Goal: Answer question/provide support: Share knowledge or assist other users

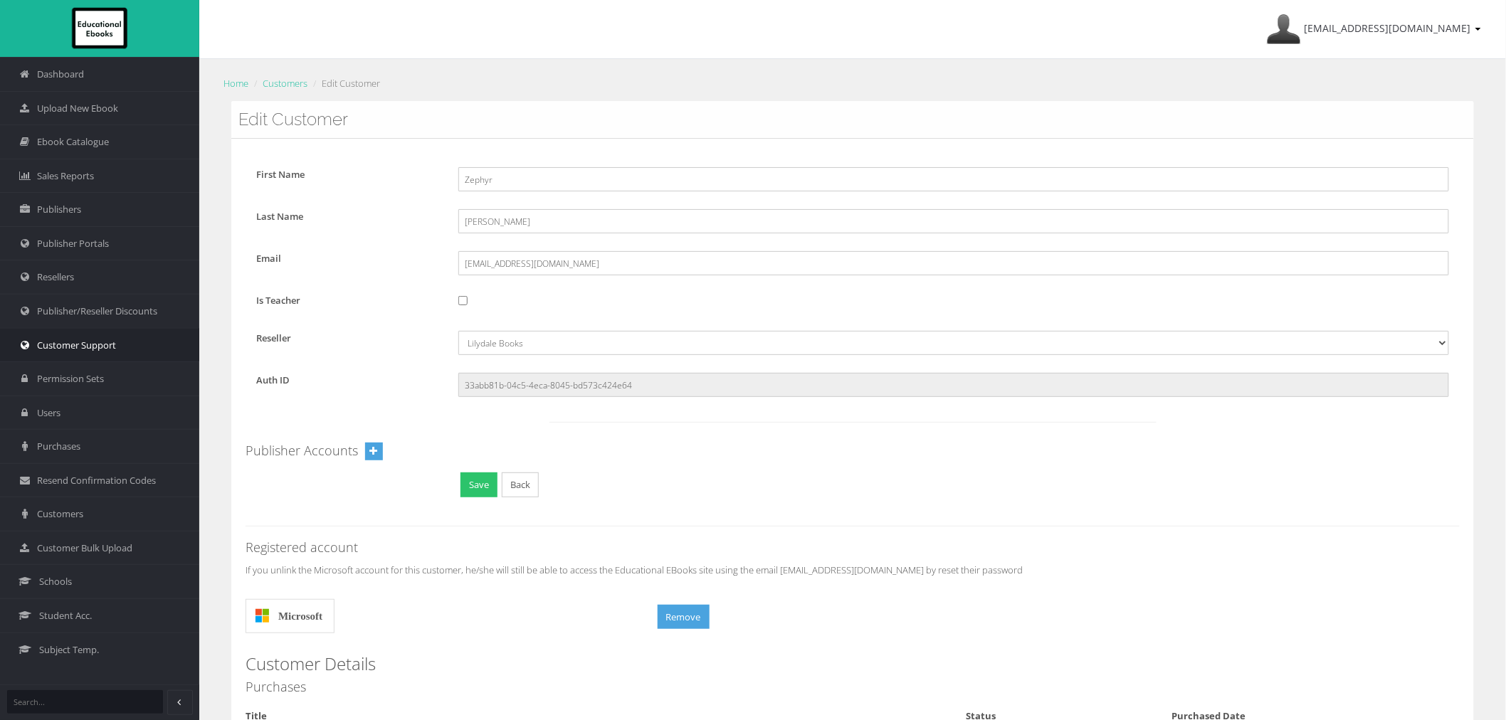
click at [80, 352] on link "Customer Support" at bounding box center [99, 345] width 199 height 34
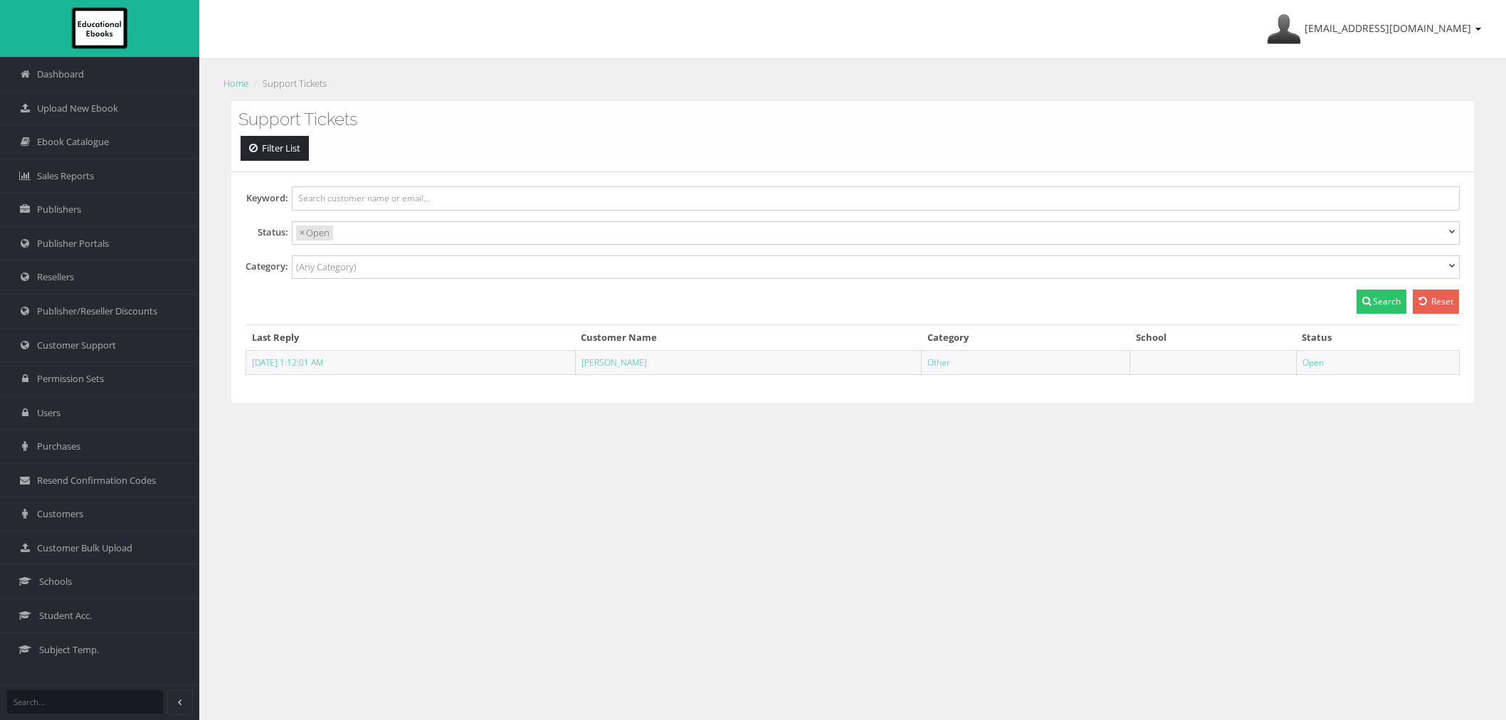
select select
click at [631, 362] on link "[PERSON_NAME]" at bounding box center [613, 363] width 65 height 12
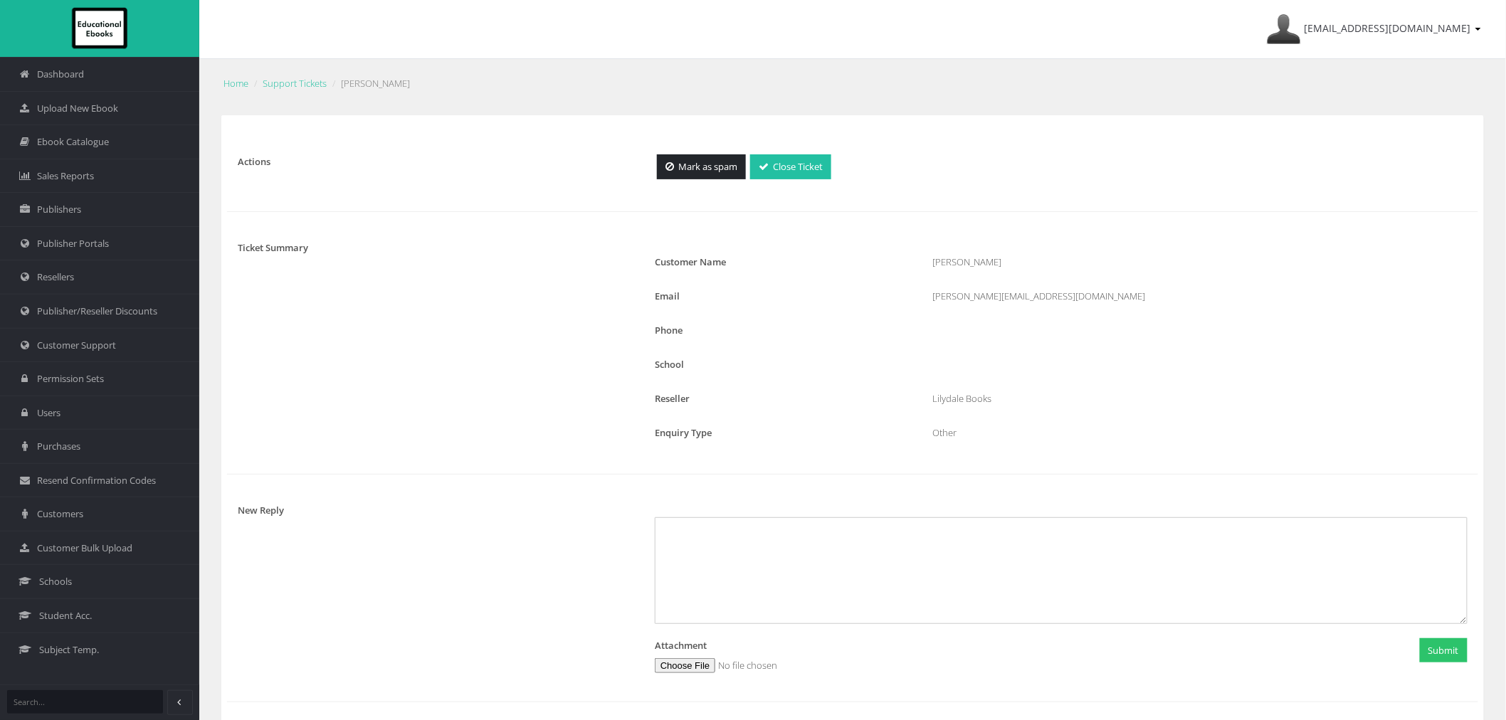
click at [800, 160] on link "Close Ticket" at bounding box center [790, 166] width 81 height 25
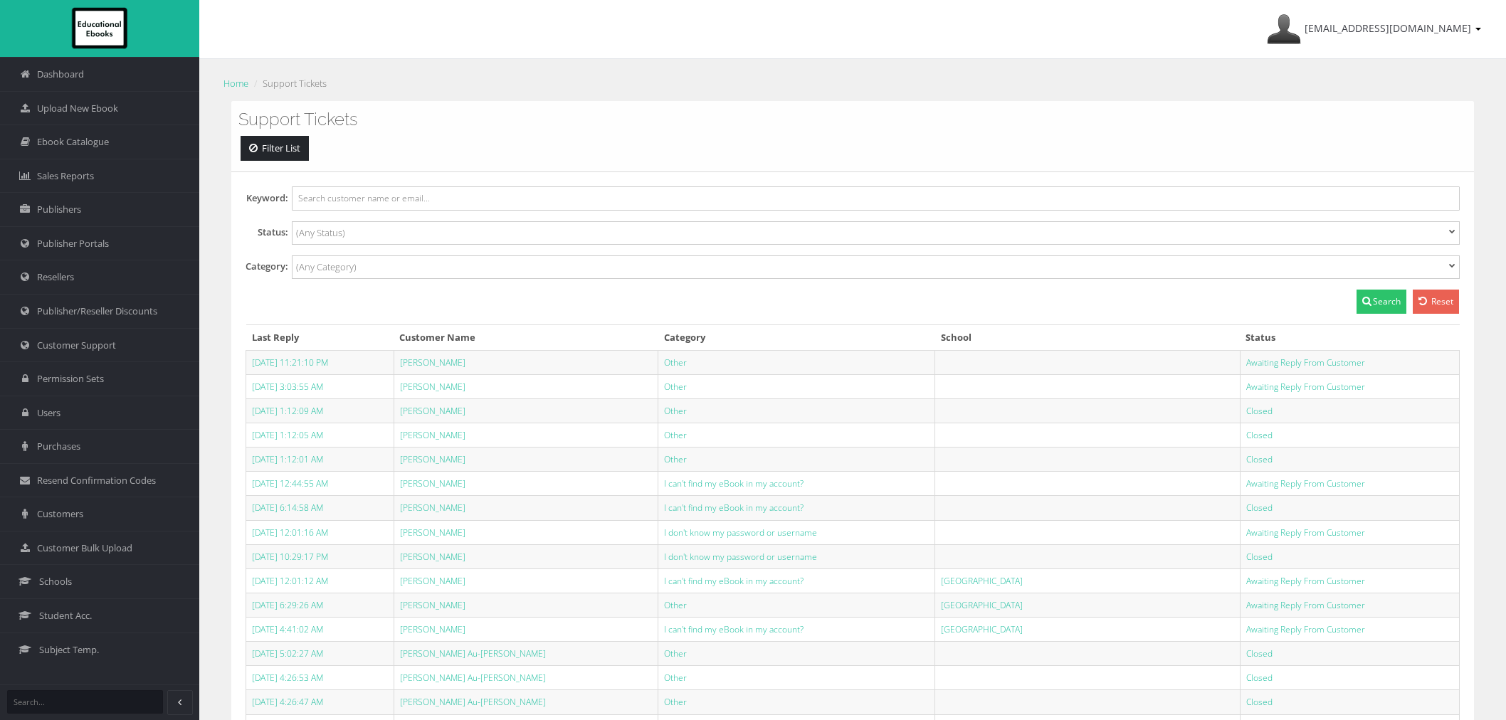
select select
click at [74, 137] on span "Ebook Catalogue" at bounding box center [73, 142] width 72 height 14
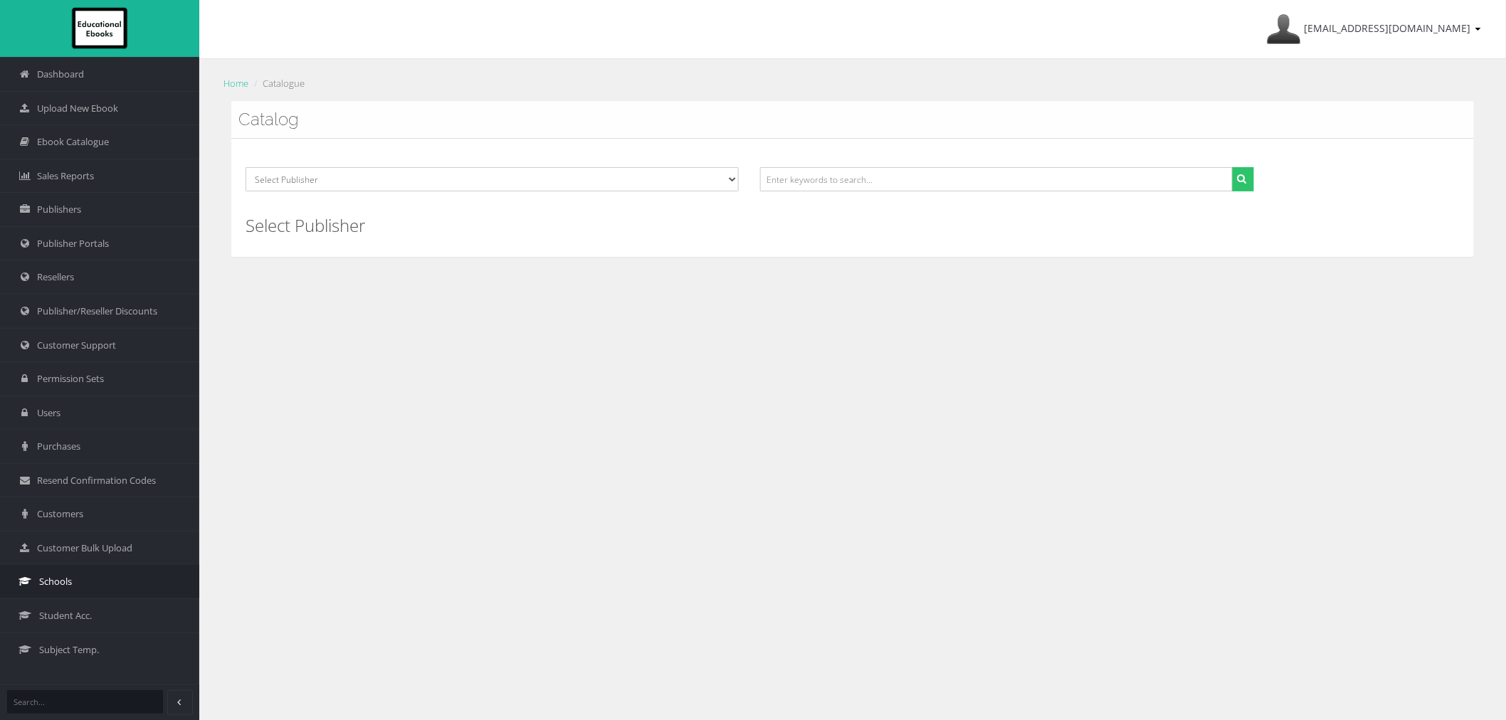
click at [95, 582] on link "Schools" at bounding box center [99, 581] width 199 height 34
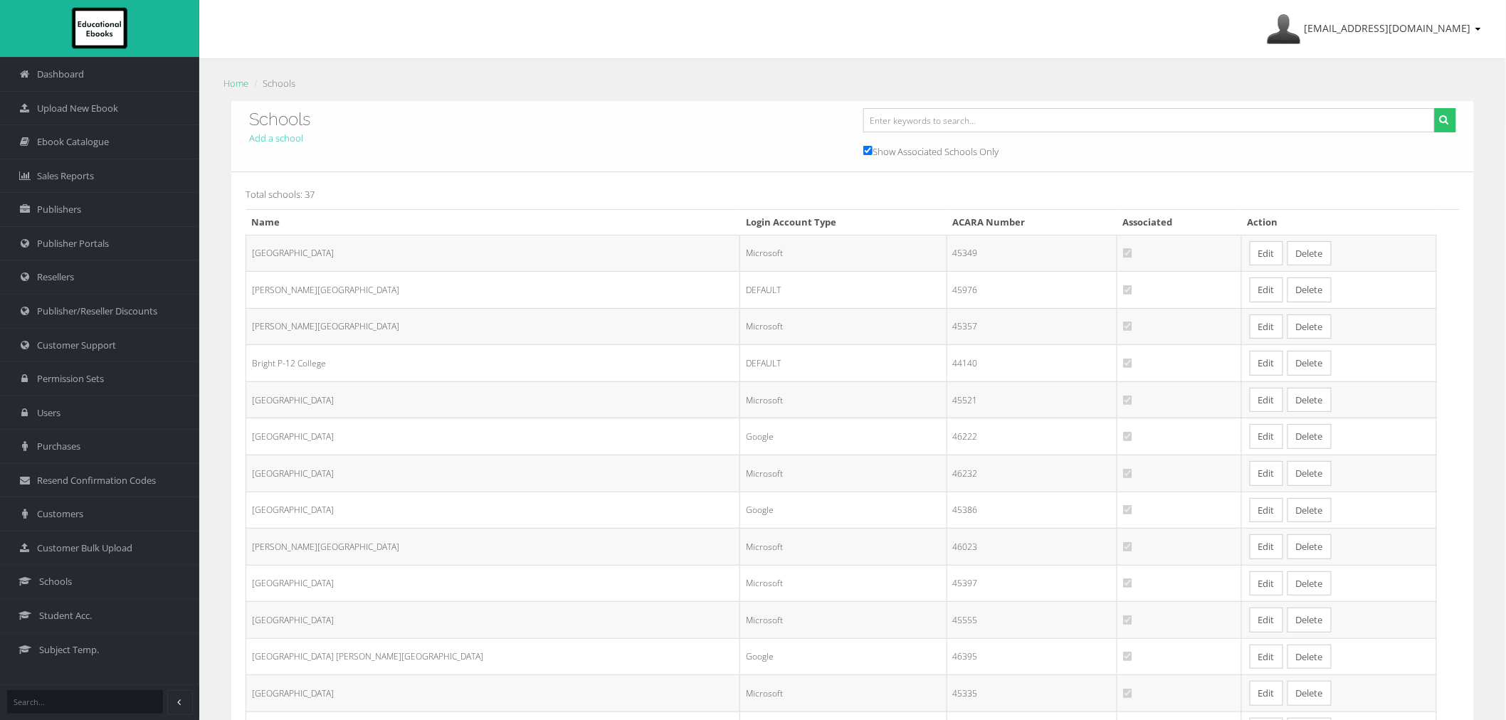
click at [1250, 485] on link "Edit" at bounding box center [1266, 473] width 33 height 25
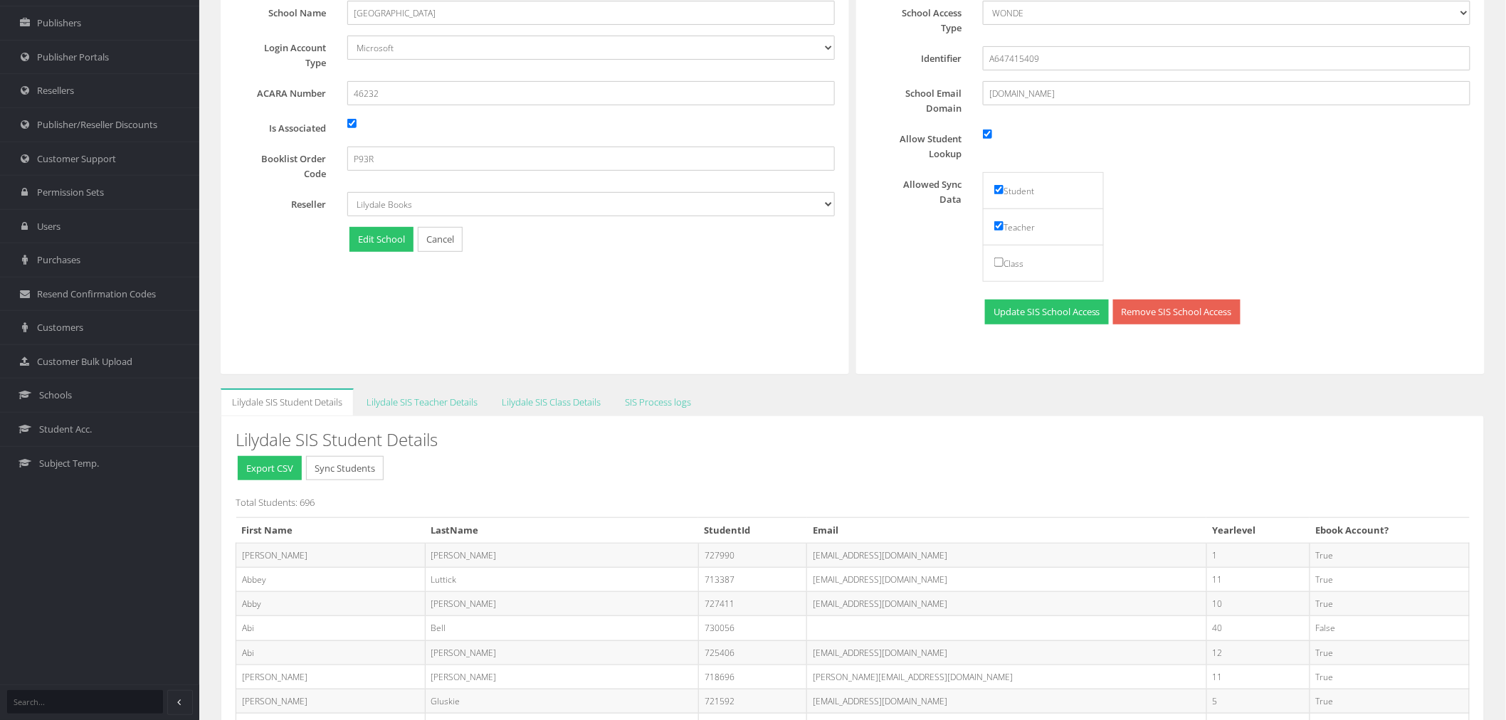
scroll to position [247, 0]
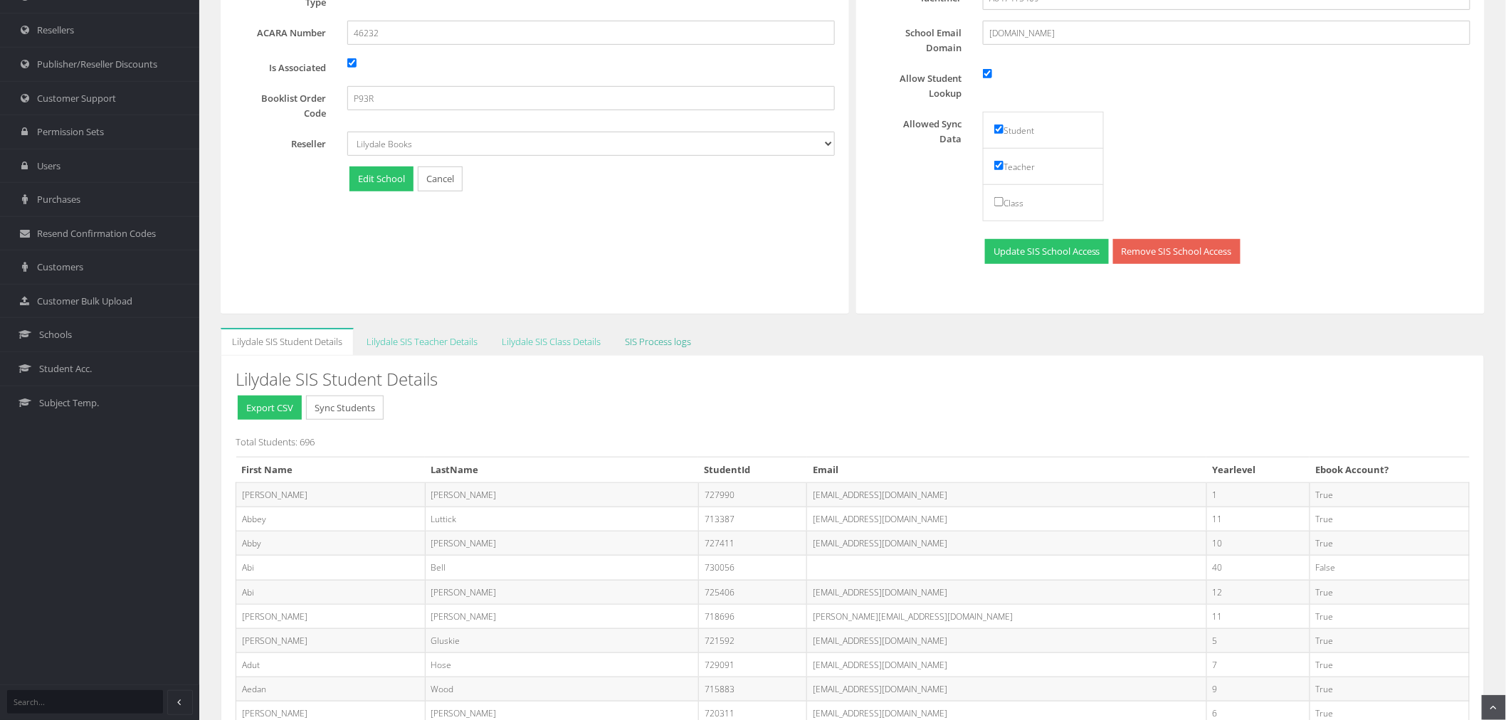
click at [671, 342] on link "SIS Process logs" at bounding box center [657, 342] width 89 height 28
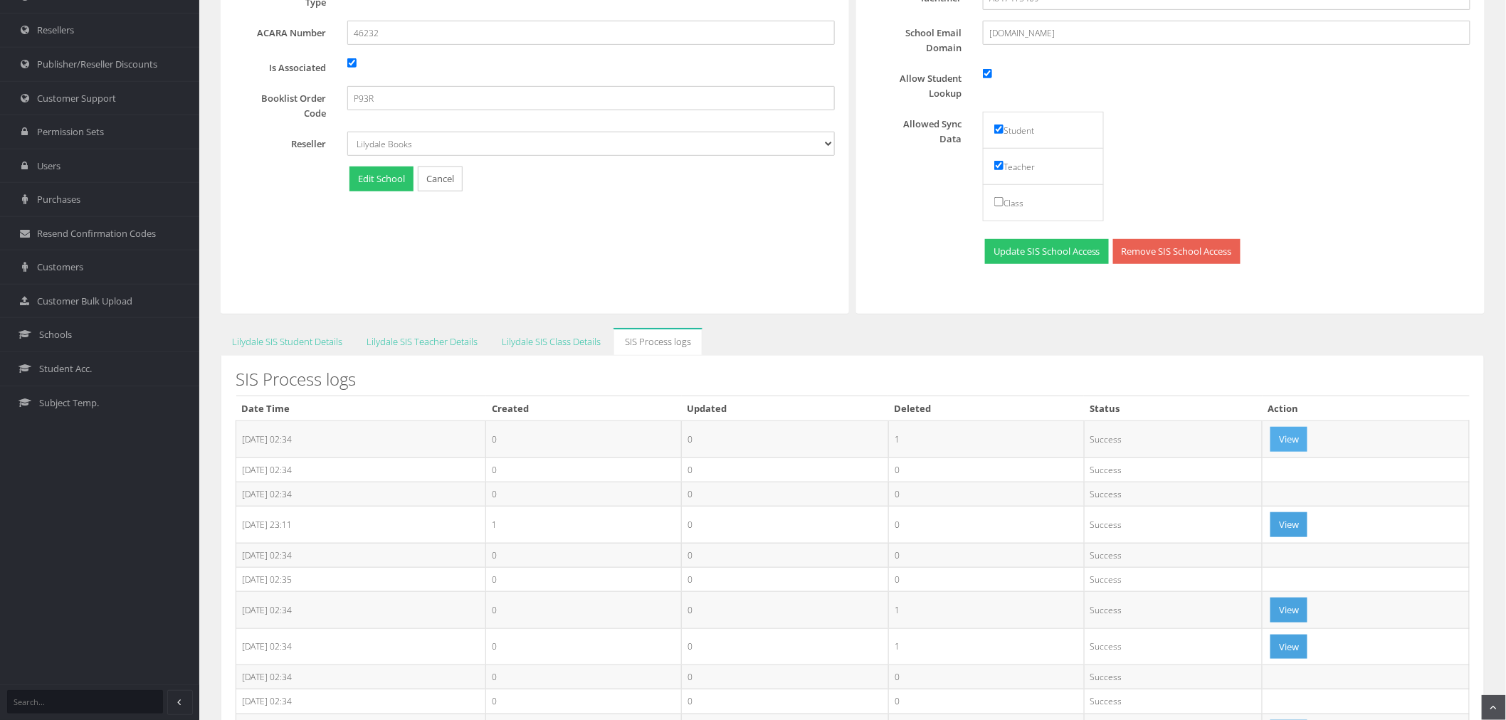
click at [1291, 446] on button "View" at bounding box center [1288, 439] width 37 height 25
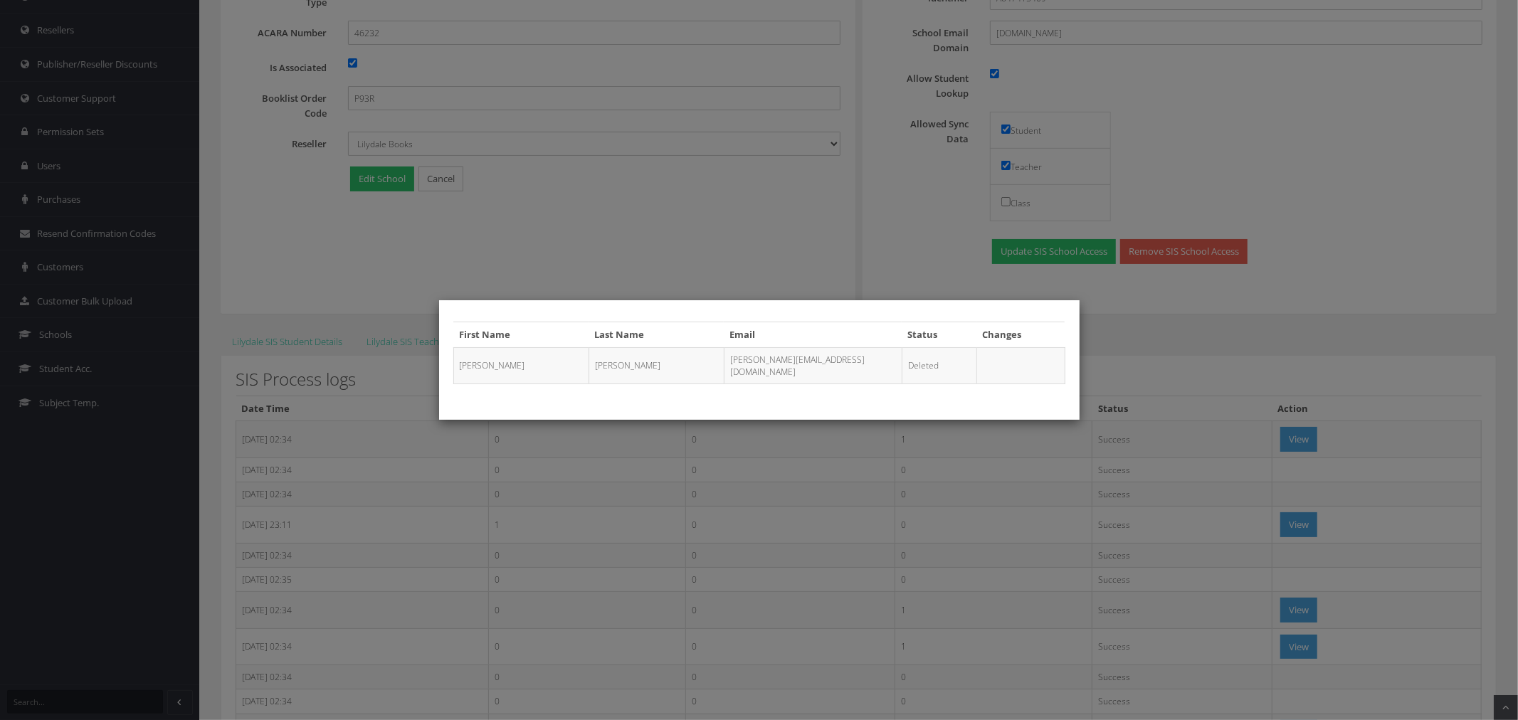
click at [1008, 507] on div "First Name Last Name Email Status Changes Sophia Wang sophia_wang@elthamcollege…" at bounding box center [759, 360] width 641 height 720
click at [1184, 471] on div "First Name Last Name Email Status Changes Sophia Wang sophia_wang@elthamcollege…" at bounding box center [759, 360] width 1518 height 720
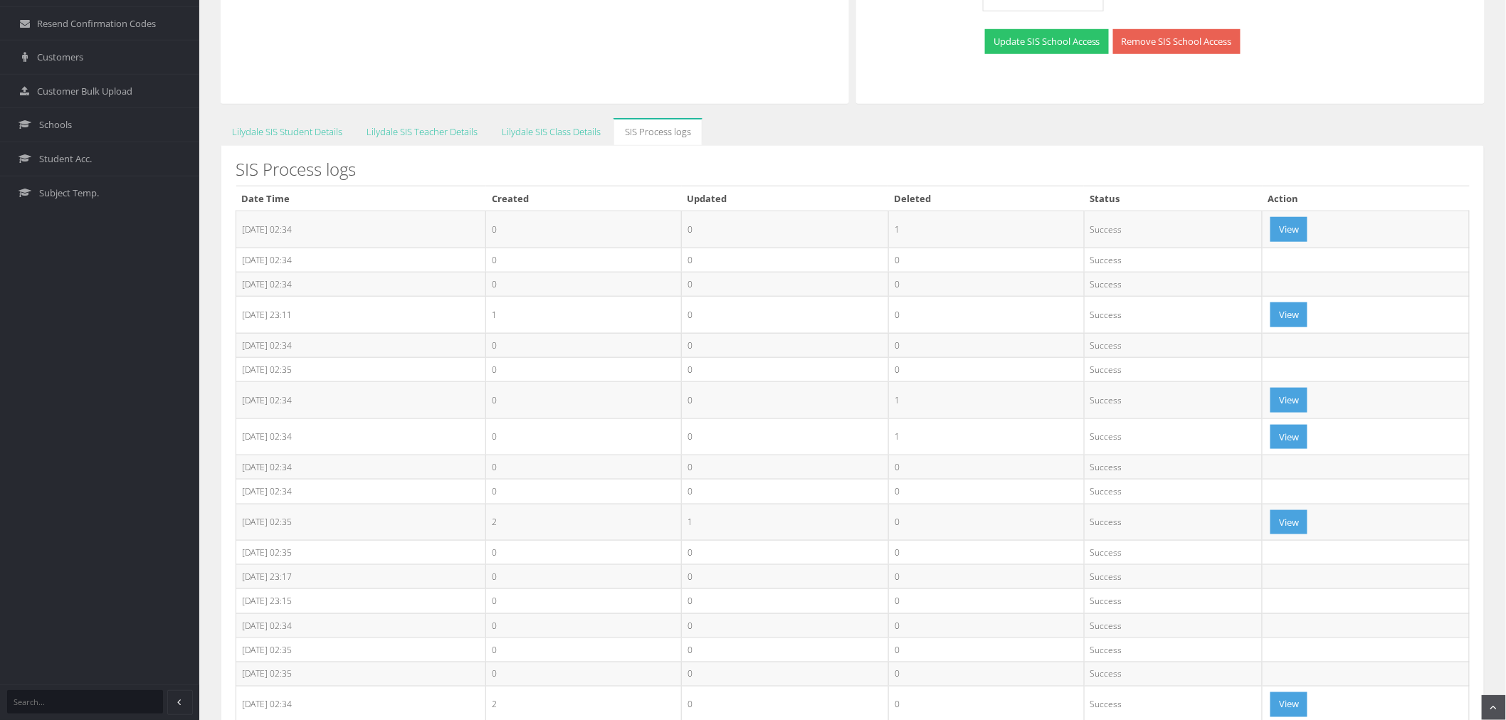
scroll to position [485, 0]
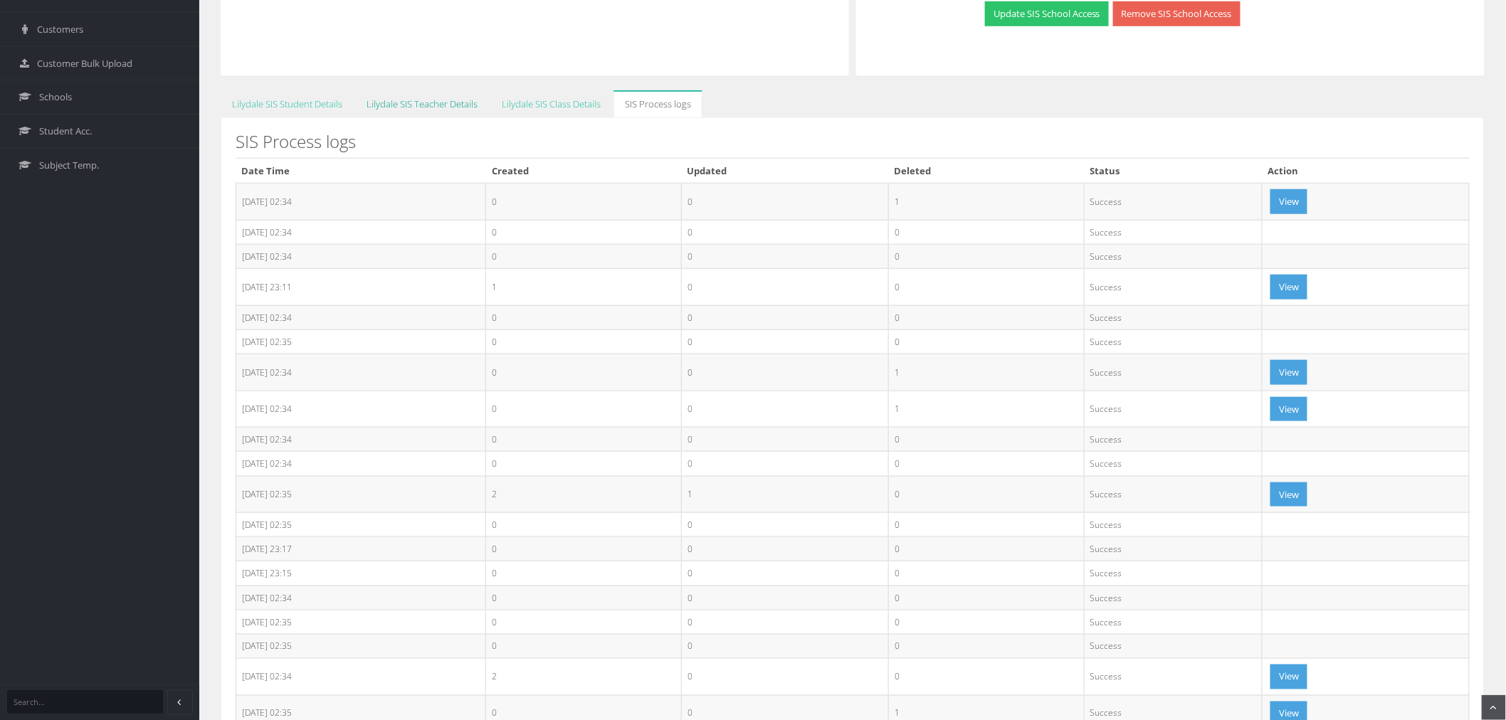
click at [406, 100] on link "Lilydale SIS Teacher Details" at bounding box center [422, 104] width 134 height 28
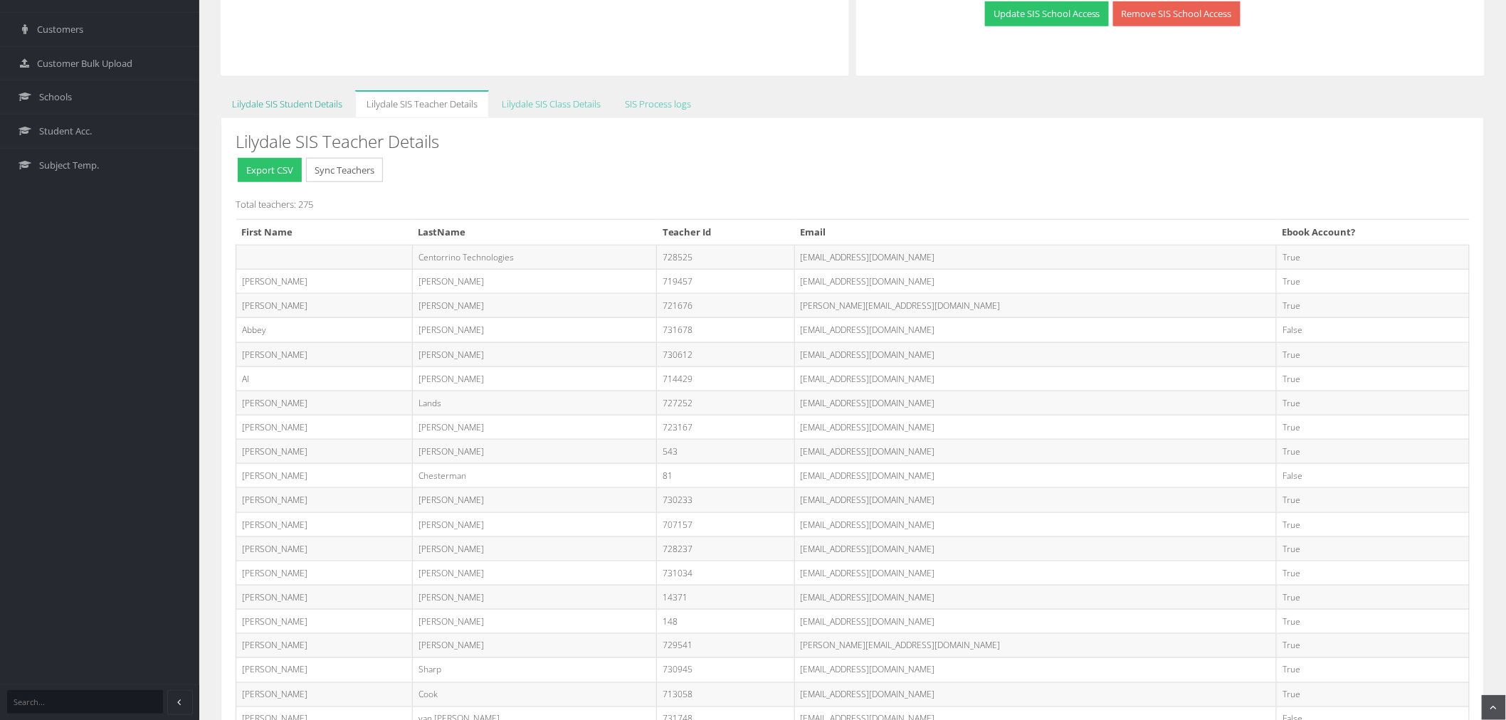
click at [286, 102] on link "Lilydale SIS Student Details" at bounding box center [287, 104] width 133 height 28
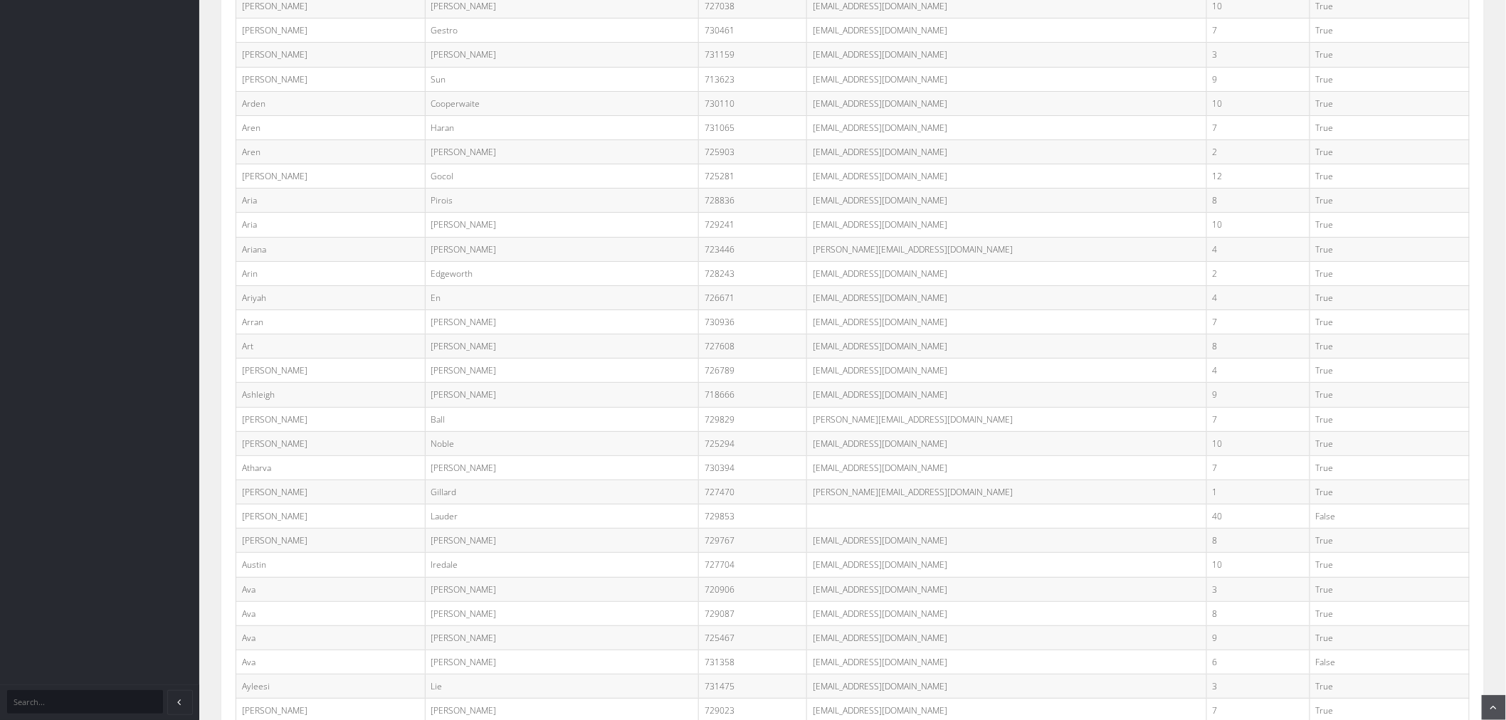
scroll to position [0, 0]
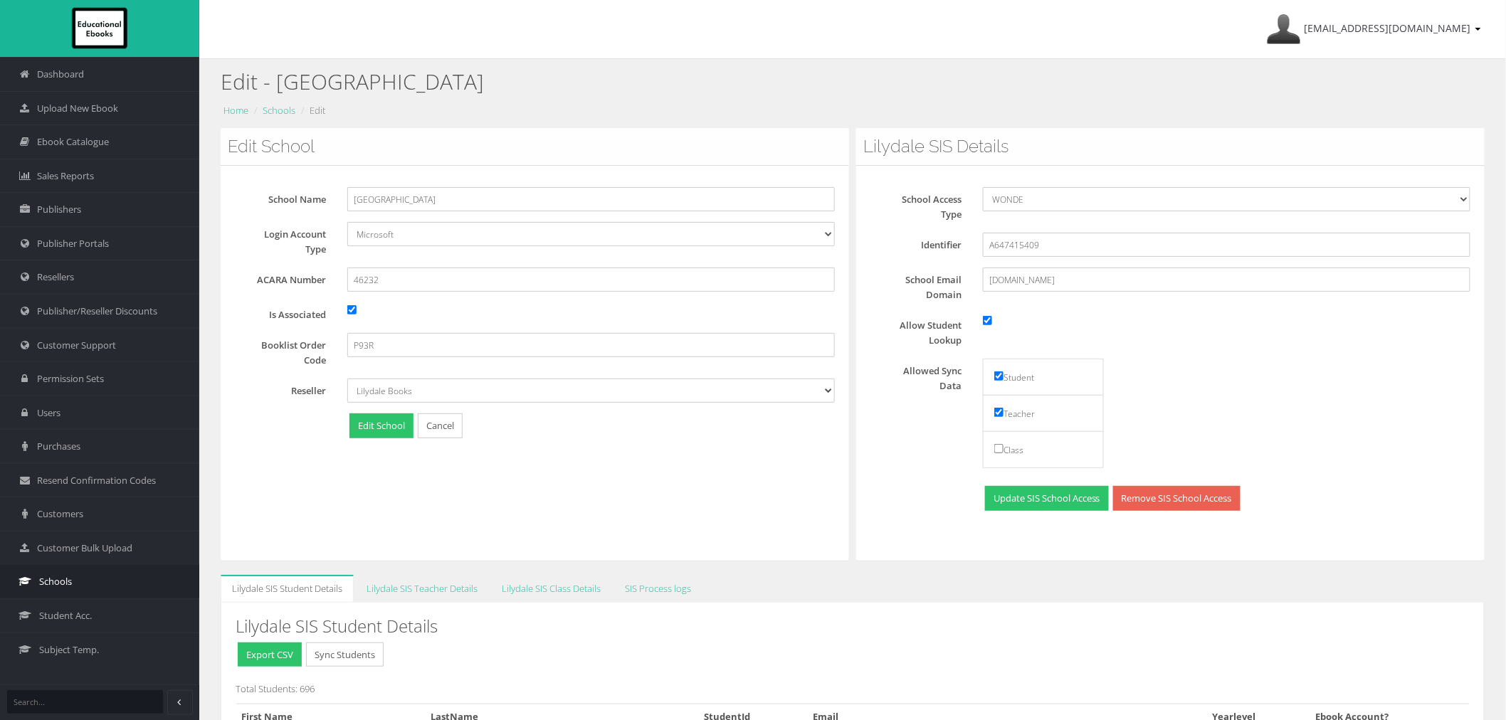
drag, startPoint x: 83, startPoint y: 581, endPoint x: 104, endPoint y: 579, distance: 21.5
click at [83, 581] on link "Schools" at bounding box center [99, 581] width 199 height 34
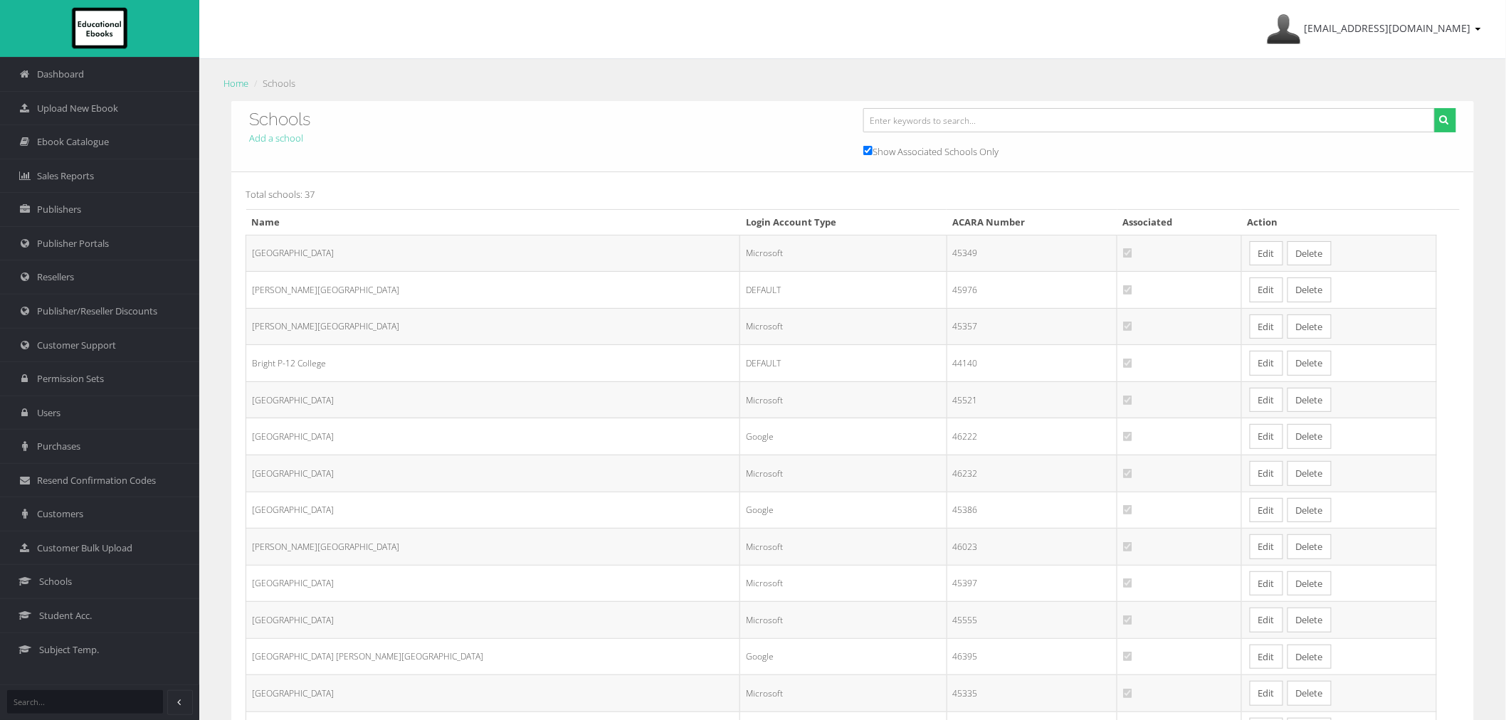
click at [1250, 332] on link "Edit" at bounding box center [1266, 327] width 33 height 25
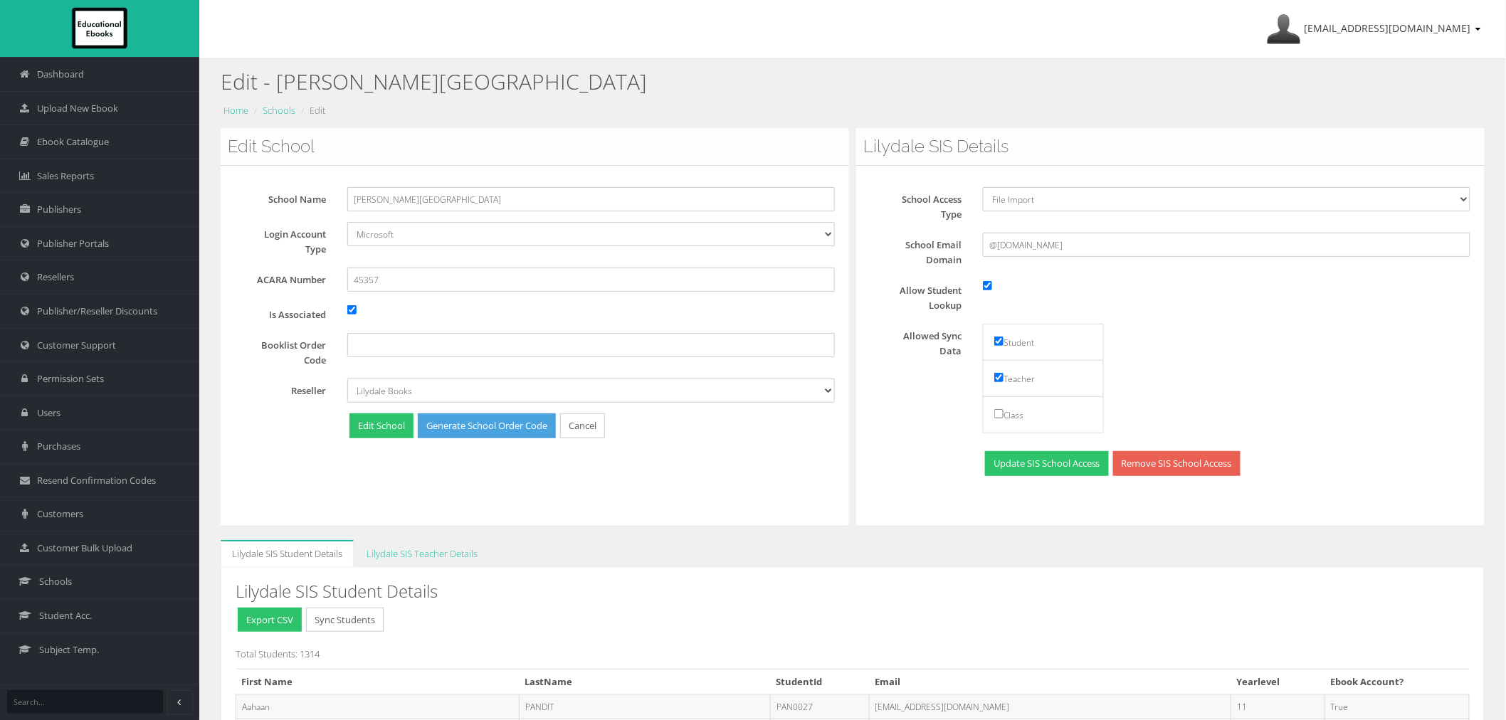
click at [598, 491] on div "Edit School School Name [PERSON_NAME][GEOGRAPHIC_DATA] Login Account Type Defau…" at bounding box center [535, 327] width 628 height 398
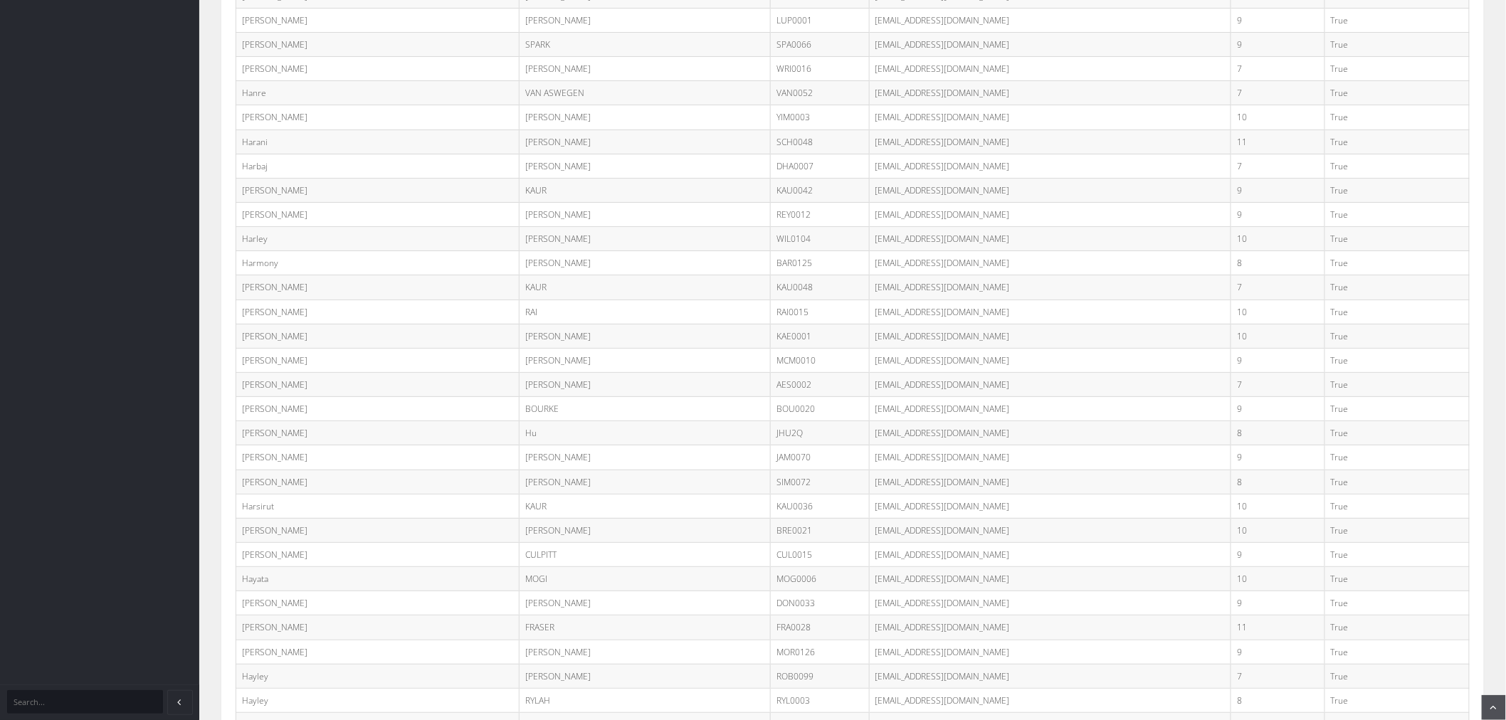
scroll to position [26405, 0]
click at [900, 312] on td "slaui@schools.vic.edu.au" at bounding box center [1050, 300] width 362 height 24
click at [899, 312] on td "slaui@schools.vic.edu.au" at bounding box center [1050, 300] width 362 height 24
click at [900, 312] on td "slaui@schools.vic.edu.au" at bounding box center [1050, 300] width 362 height 24
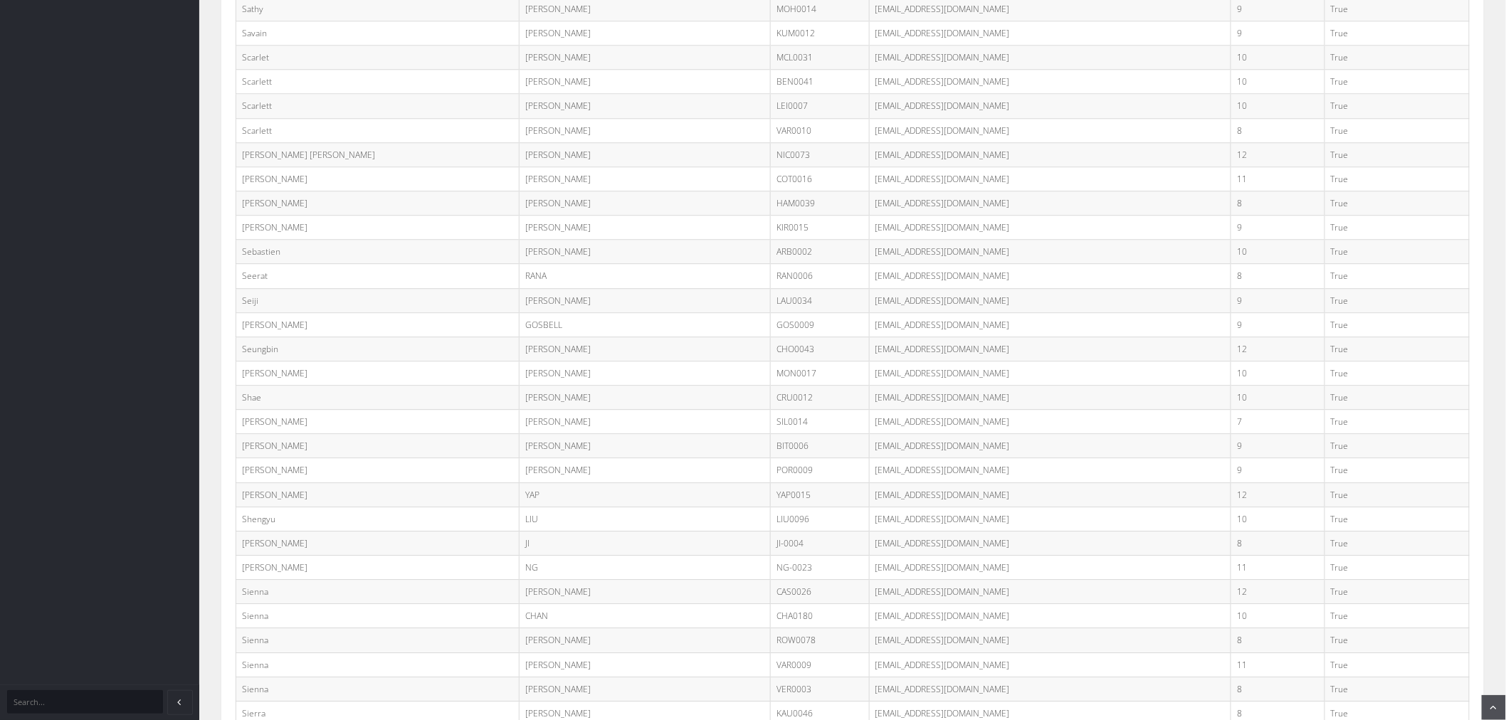
copy tr "slaui@schools.vic.edu.au"
click at [571, 240] on td "KIRALY" at bounding box center [644, 228] width 251 height 24
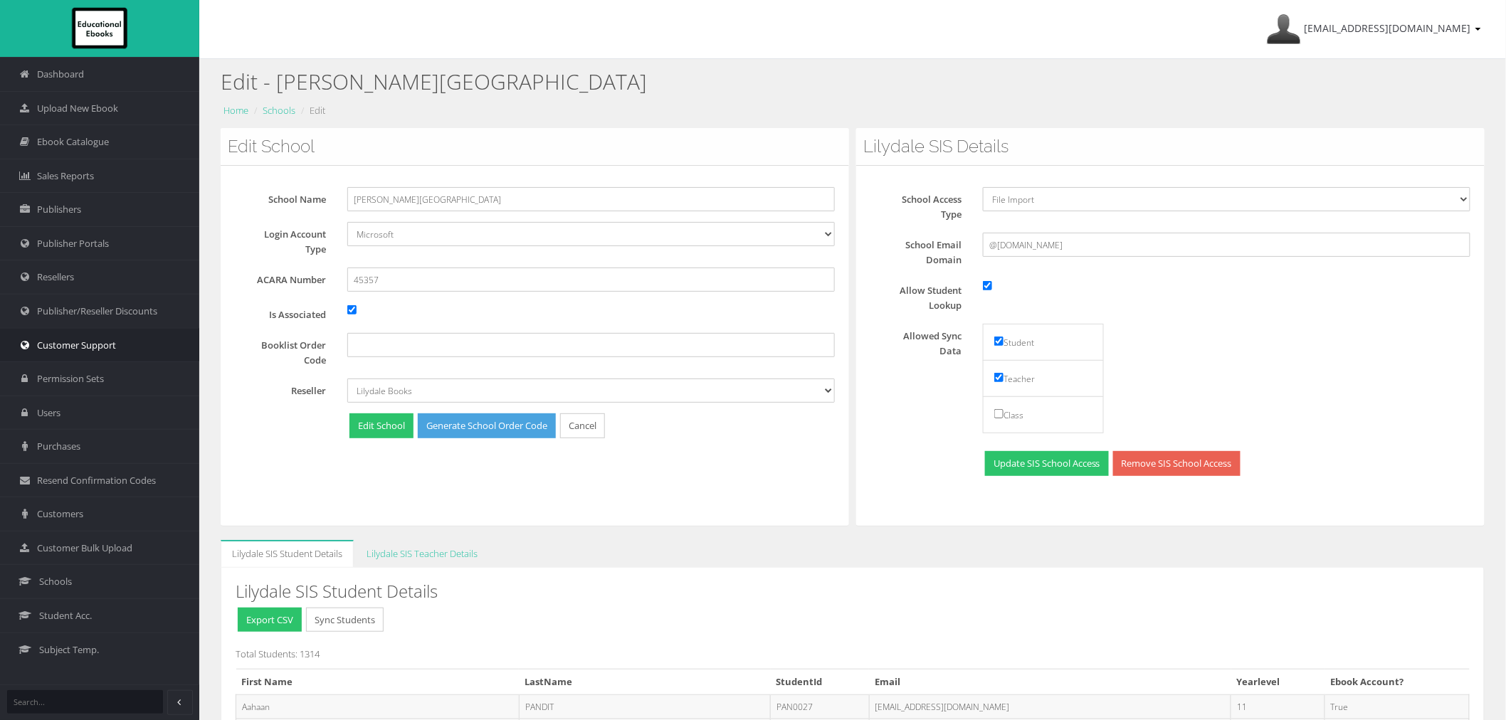
click at [86, 349] on span "Customer Support" at bounding box center [76, 346] width 79 height 14
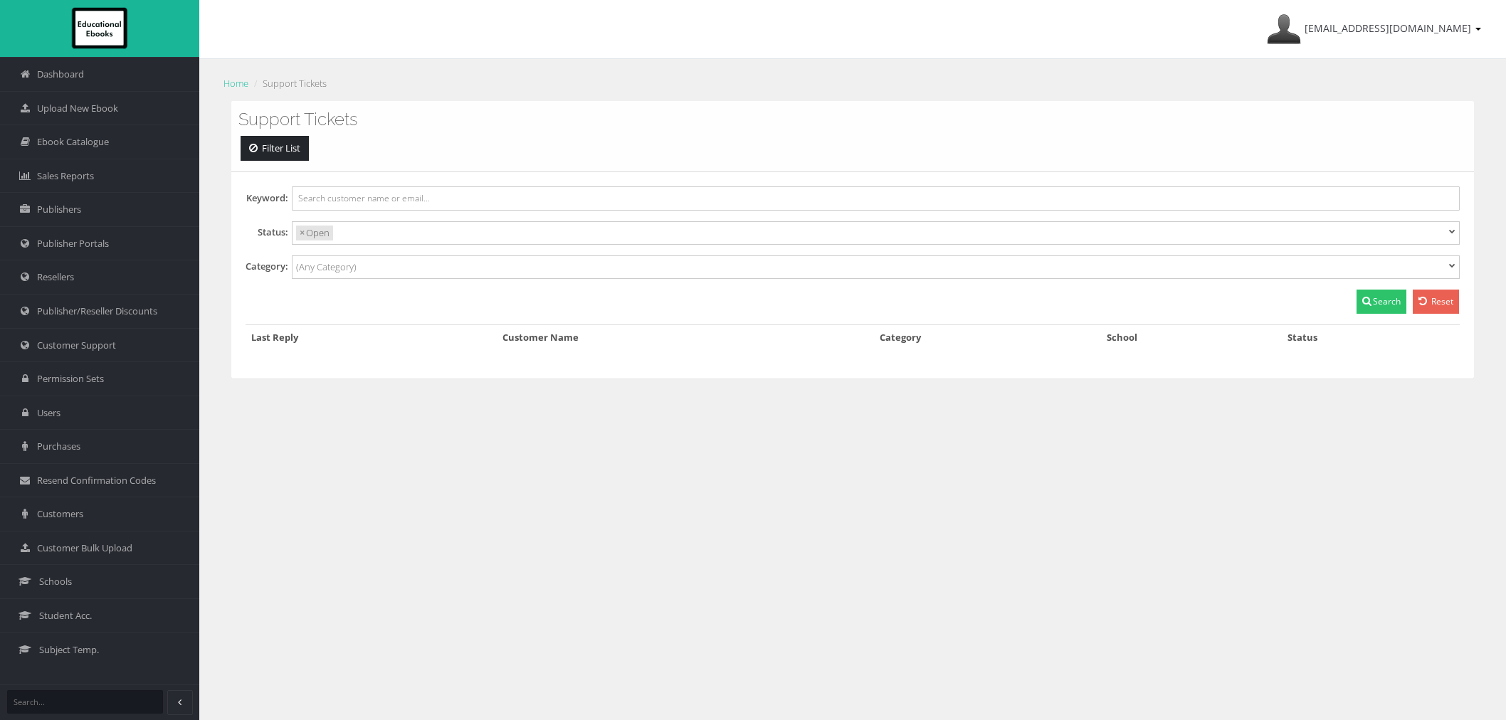
select select
drag, startPoint x: 585, startPoint y: 389, endPoint x: 579, endPoint y: 379, distance: 11.8
click at [585, 389] on div "Support Tickets Filter List Keyword: Status: Closed Open Awaiting × Open Catego…" at bounding box center [853, 250] width 1264 height 299
